Goal: Communication & Community: Answer question/provide support

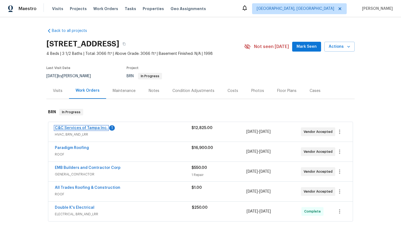
click at [91, 128] on link "C&C Services of Tampa Inc." at bounding box center [81, 128] width 53 height 4
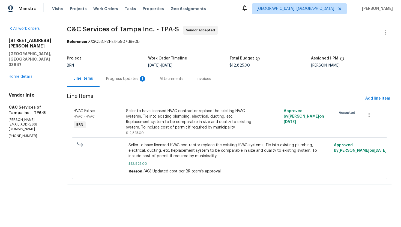
click at [138, 82] on div "Progress Updates 1" at bounding box center [126, 79] width 53 height 16
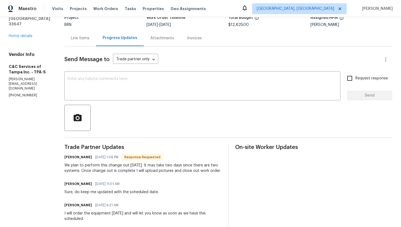
scroll to position [41, 0]
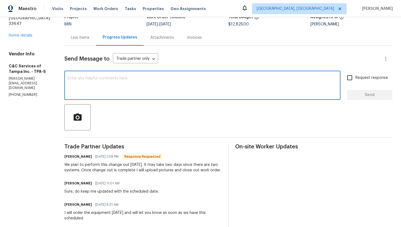
click at [145, 92] on textarea at bounding box center [202, 85] width 269 height 19
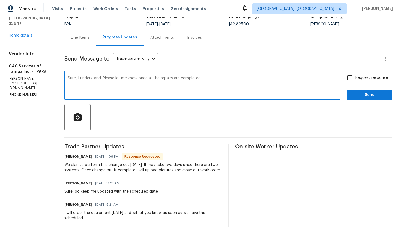
type textarea "Sure, I understand. Please let me know once all the repairs are completed."
click at [359, 76] on span "Request response" at bounding box center [371, 78] width 32 height 6
click at [355, 76] on input "Request response" at bounding box center [349, 77] width 11 height 11
checkbox input "true"
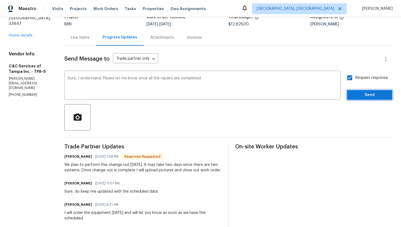
click at [358, 92] on span "Send" at bounding box center [369, 95] width 37 height 7
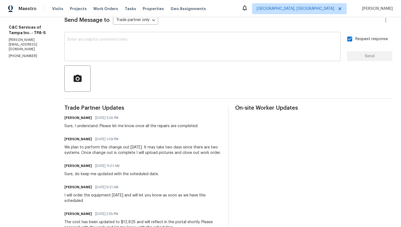
scroll to position [83, 0]
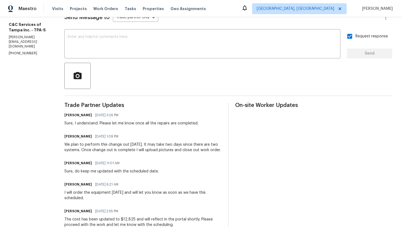
drag, startPoint x: 75, startPoint y: 143, endPoint x: 89, endPoint y: 157, distance: 20.3
copy div "We plan to perform this change out tomorrow. It may take two days since there a…"
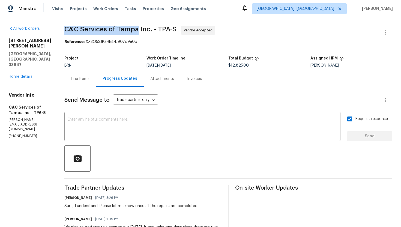
drag, startPoint x: 76, startPoint y: 28, endPoint x: 147, endPoint y: 32, distance: 71.8
click at [147, 32] on span "C&C Services of Tampa Inc. - TPA-S" at bounding box center [120, 29] width 112 height 7
copy span "C&C Services of Tampa"
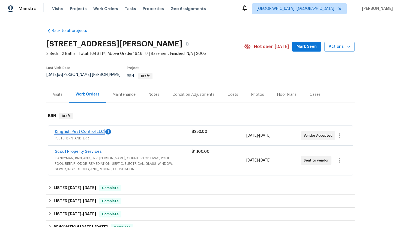
click at [89, 130] on link "Kingfish Pest Control LLC" at bounding box center [79, 132] width 49 height 4
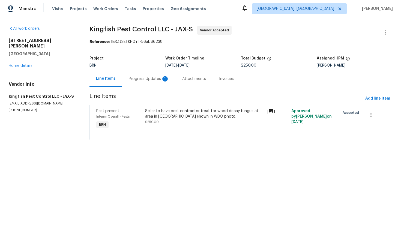
click at [144, 78] on div "Progress Updates 1" at bounding box center [149, 78] width 40 height 5
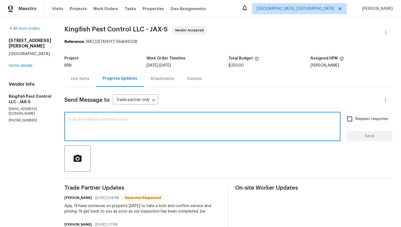
click at [138, 124] on textarea at bounding box center [202, 127] width 269 height 19
type textarea "Sure, I'll wait for an update from your end tomorrow."
click at [374, 121] on span "Request response" at bounding box center [371, 119] width 32 height 6
click at [355, 121] on input "Request response" at bounding box center [349, 118] width 11 height 11
checkbox input "true"
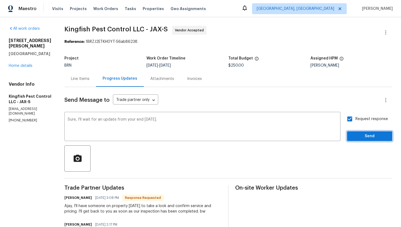
click at [373, 134] on span "Send" at bounding box center [369, 136] width 37 height 7
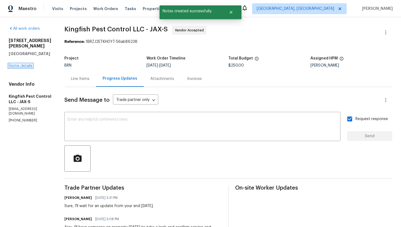
click at [28, 64] on link "Home details" at bounding box center [21, 66] width 24 height 4
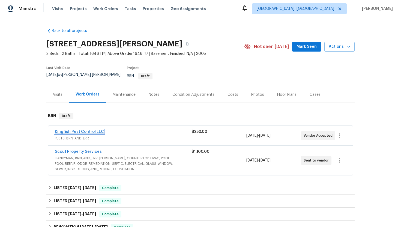
click at [71, 130] on link "Kingfish Pest Control LLC" at bounding box center [79, 132] width 49 height 4
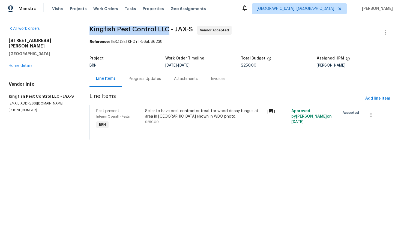
drag, startPoint x: 95, startPoint y: 28, endPoint x: 173, endPoint y: 27, distance: 78.0
click at [173, 27] on div "All work orders 3738 Maddie Ln Jacksonville, FL 32210 Home details Vendor Info …" at bounding box center [200, 86] width 401 height 138
copy span "Kingfish Pest Control LLC"
click at [142, 81] on div "Progress Updates" at bounding box center [145, 78] width 32 height 5
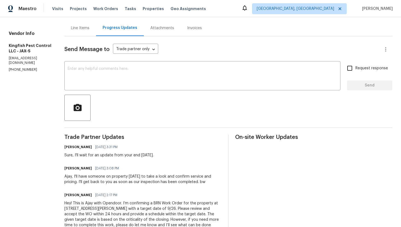
scroll to position [51, 0]
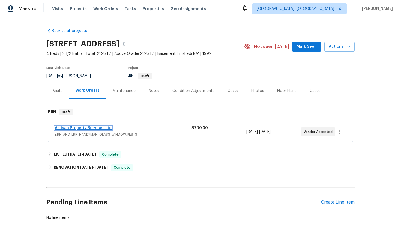
click at [95, 129] on link "Artisan Property Services Ltd" at bounding box center [83, 128] width 57 height 4
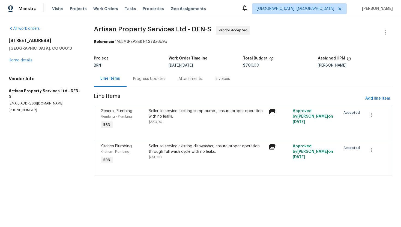
click at [147, 83] on div "Progress Updates" at bounding box center [149, 79] width 45 height 16
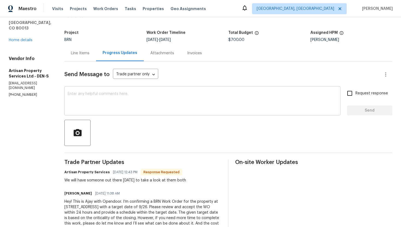
scroll to position [27, 0]
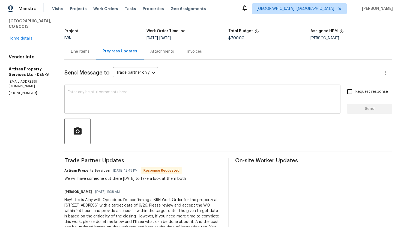
click at [121, 87] on div "x ​" at bounding box center [202, 100] width 276 height 28
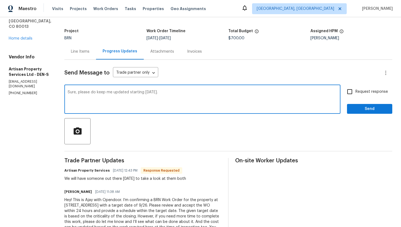
type textarea "Sure, please do keep me updated starting tomorrow."
click at [353, 95] on input "Request response" at bounding box center [349, 91] width 11 height 11
checkbox input "true"
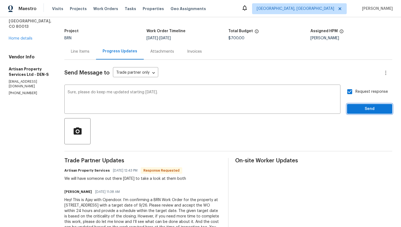
click at [357, 109] on span "Send" at bounding box center [369, 109] width 37 height 7
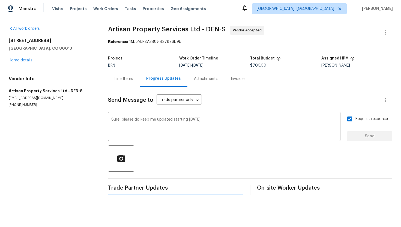
scroll to position [0, 0]
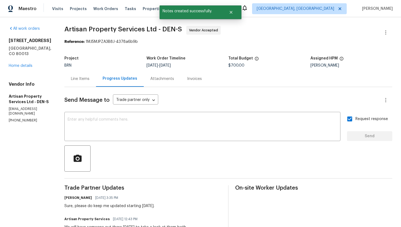
click at [71, 80] on div "Line Items" at bounding box center [80, 78] width 19 height 5
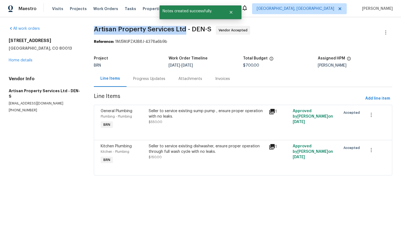
drag, startPoint x: 93, startPoint y: 30, endPoint x: 185, endPoint y: 31, distance: 91.9
click at [185, 31] on div "All work orders 19093 E Linvale Pl Aurora, CO 80013 Home details Vendor Info Ar…" at bounding box center [200, 103] width 401 height 173
copy span "Artisan Property Services Ltd"
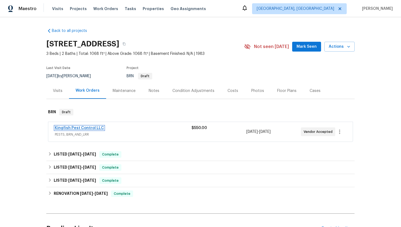
click at [97, 127] on link "Kingfish Pest Control LLC" at bounding box center [79, 128] width 49 height 4
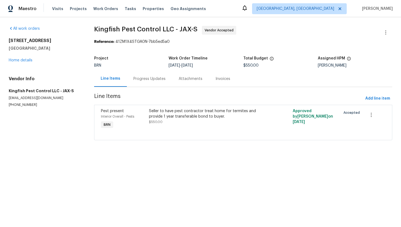
click at [137, 82] on div "Progress Updates" at bounding box center [149, 79] width 45 height 16
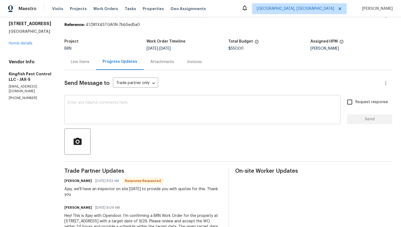
scroll to position [10, 0]
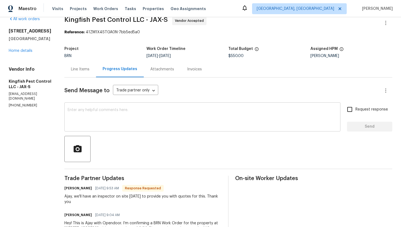
click at [128, 112] on textarea at bounding box center [202, 117] width 269 height 19
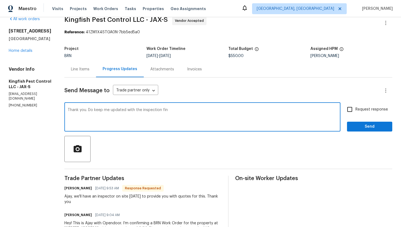
click at [169, 112] on textarea "Thank you. Do keep me updated with the inspection fin" at bounding box center [202, 117] width 269 height 19
type textarea "Thank you. Do keep me updated with the inspection findings."
click at [353, 106] on input "Request response" at bounding box center [349, 109] width 11 height 11
checkbox input "true"
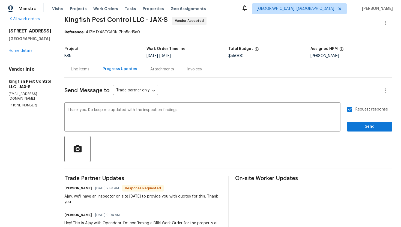
click at [358, 121] on div "Request response Send" at bounding box center [369, 118] width 45 height 28
click at [356, 124] on span "Send" at bounding box center [369, 126] width 37 height 7
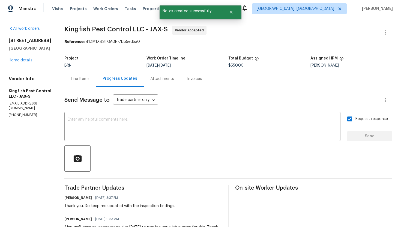
click at [89, 76] on div "Line Items" at bounding box center [80, 79] width 32 height 16
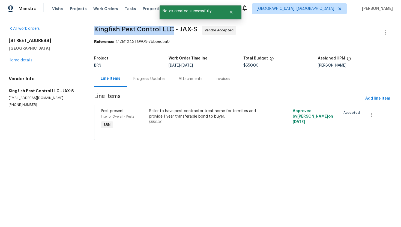
drag, startPoint x: 94, startPoint y: 29, endPoint x: 172, endPoint y: 27, distance: 78.6
click at [172, 27] on div "All work orders [STREET_ADDRESS] Home details Vendor Info Kingfish Pest Control…" at bounding box center [200, 86] width 401 height 138
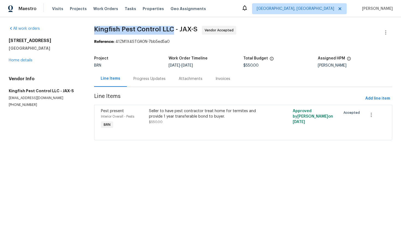
copy span "Kingfish Pest Control LLC"
